Goal: Find specific page/section: Locate a particular part of the current website

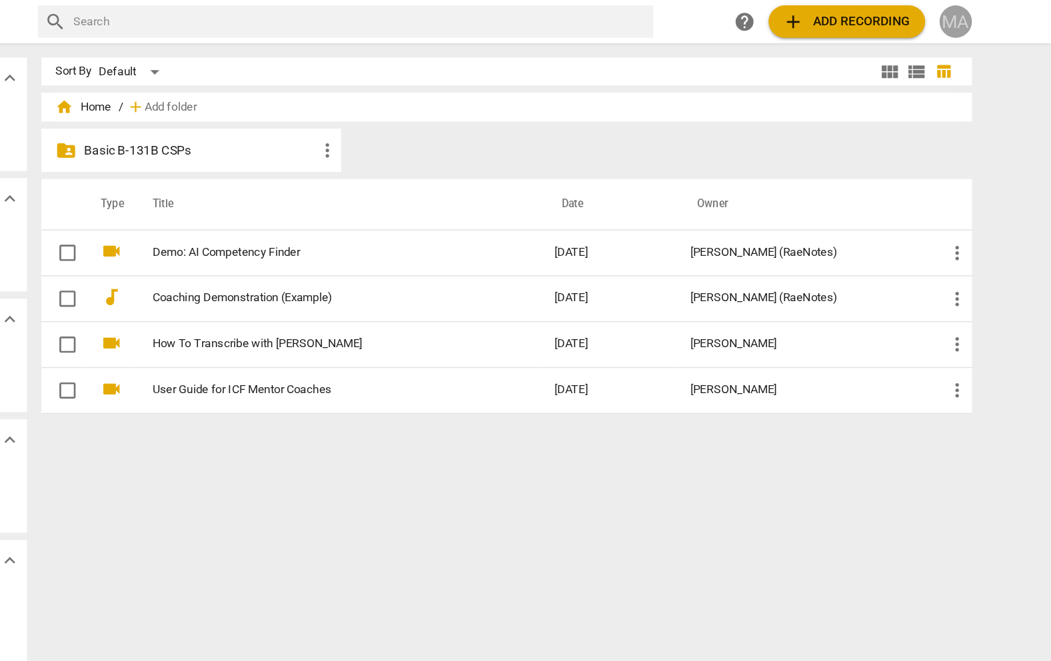
click at [983, 20] on div "MA" at bounding box center [980, 16] width 24 height 24
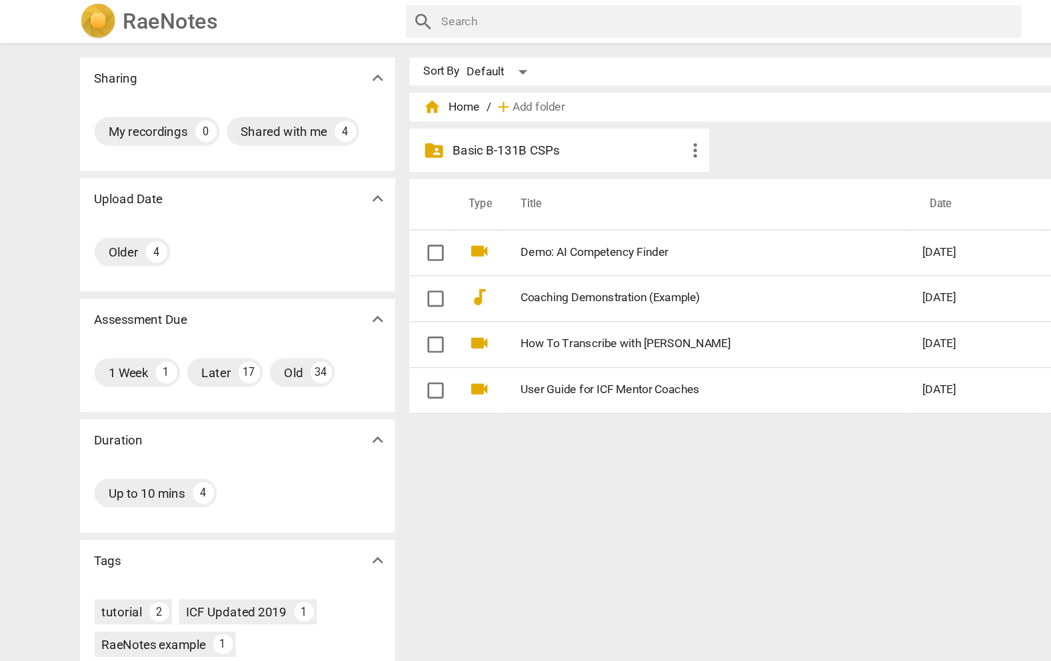
click at [380, 113] on div at bounding box center [525, 330] width 1051 height 661
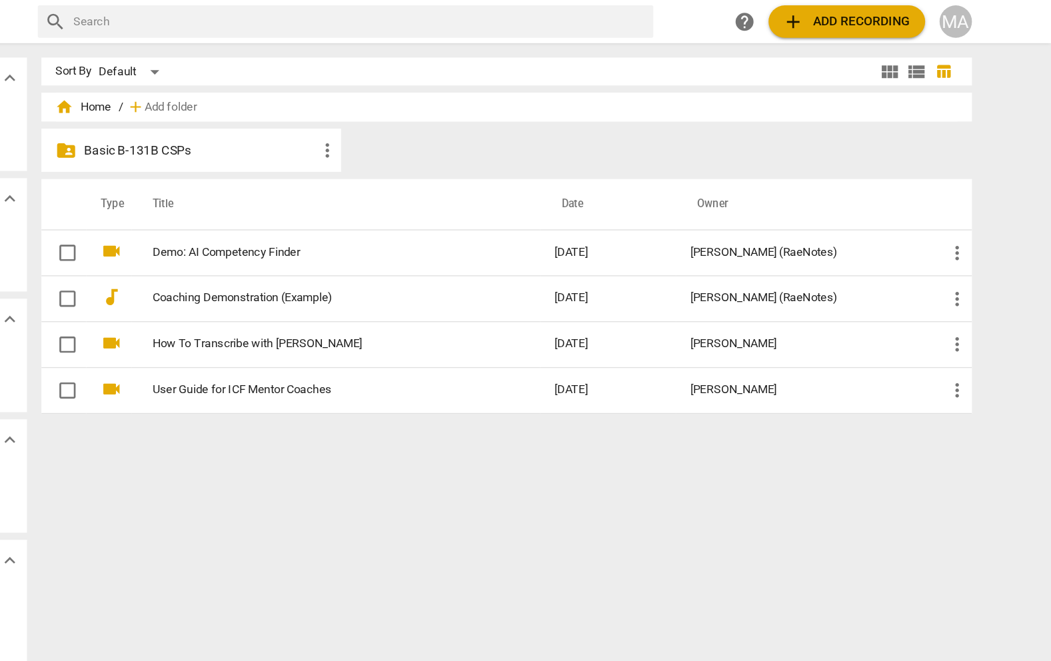
click at [513, 116] on span "more_vert" at bounding box center [514, 111] width 16 height 16
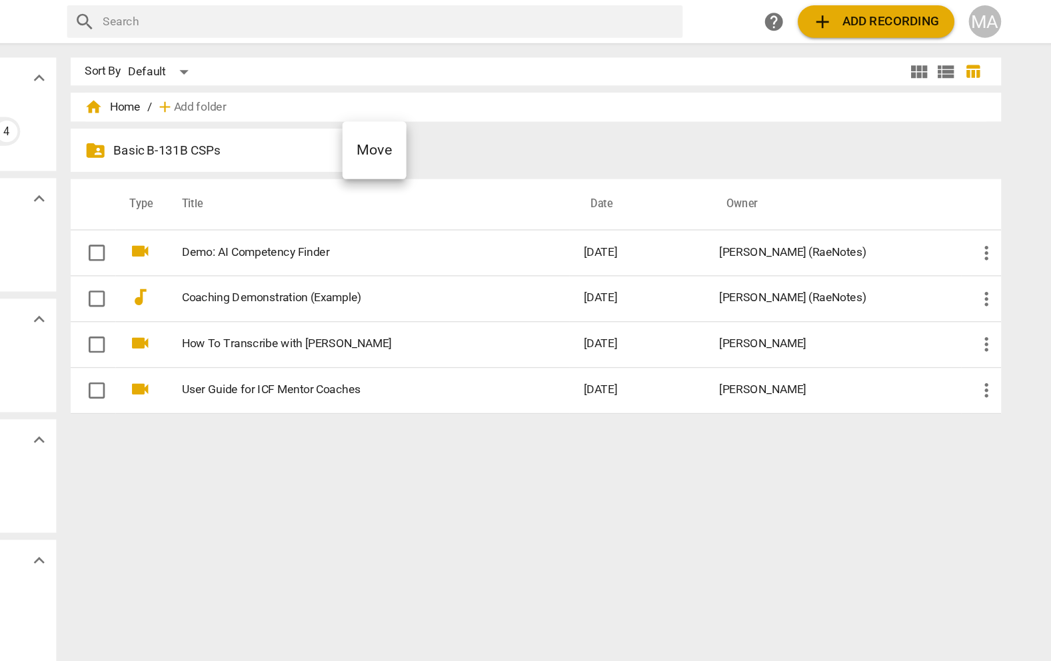
click at [975, 11] on div at bounding box center [525, 330] width 1051 height 661
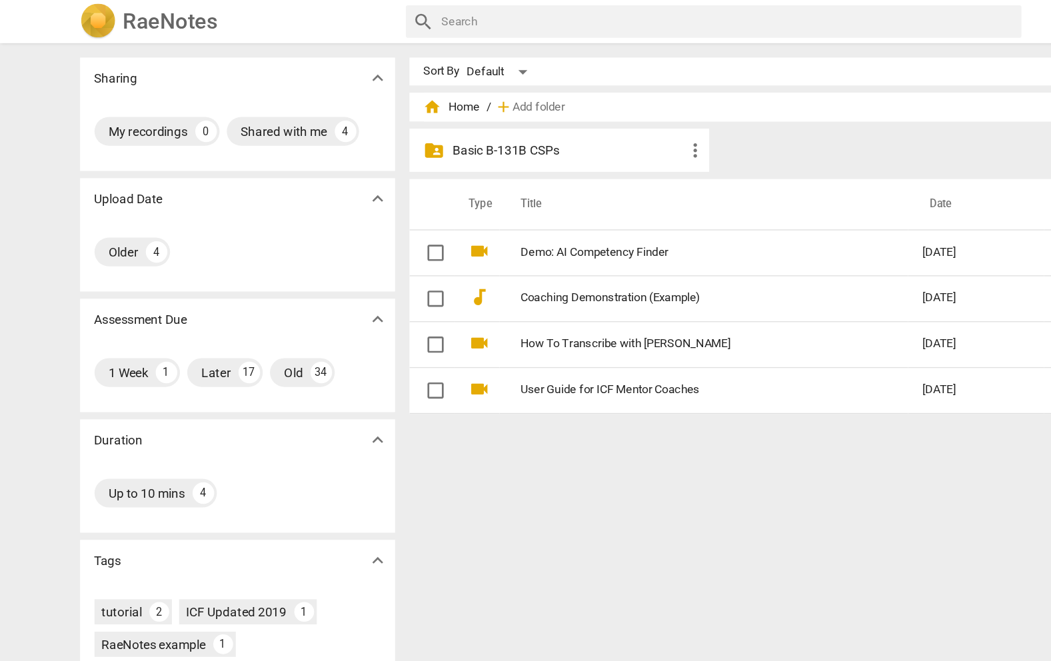
click at [121, 21] on h2 "RaeNotes" at bounding box center [126, 16] width 70 height 19
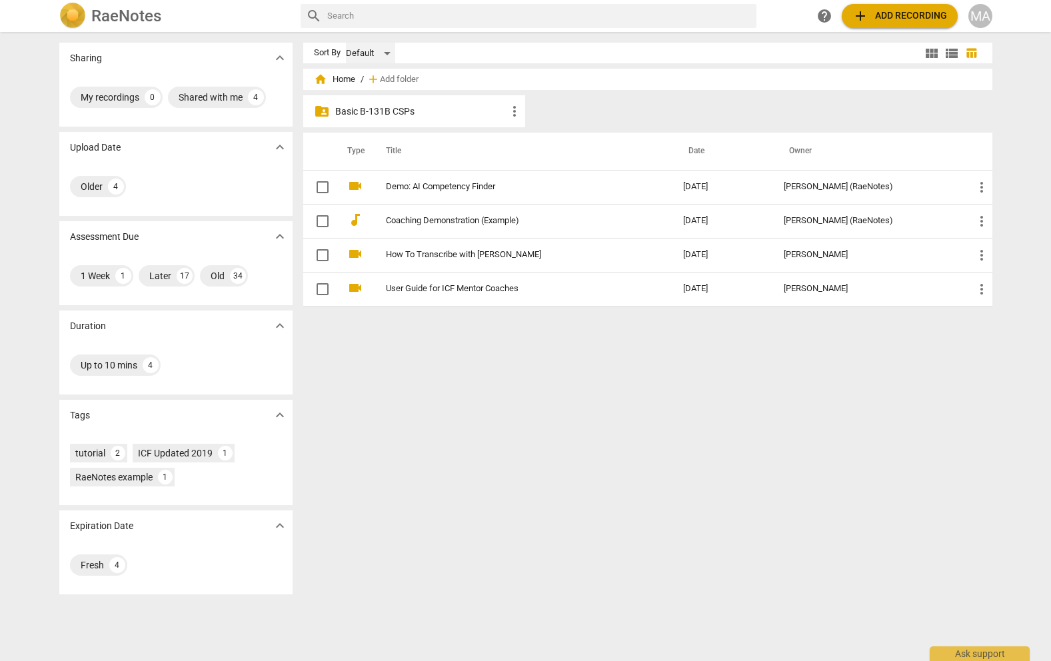
click at [346, 51] on div "Default" at bounding box center [370, 53] width 49 height 21
click at [346, 52] on li "Default" at bounding box center [375, 53] width 63 height 25
click at [362, 114] on p "Basic B-131B CSPs" at bounding box center [421, 112] width 172 height 14
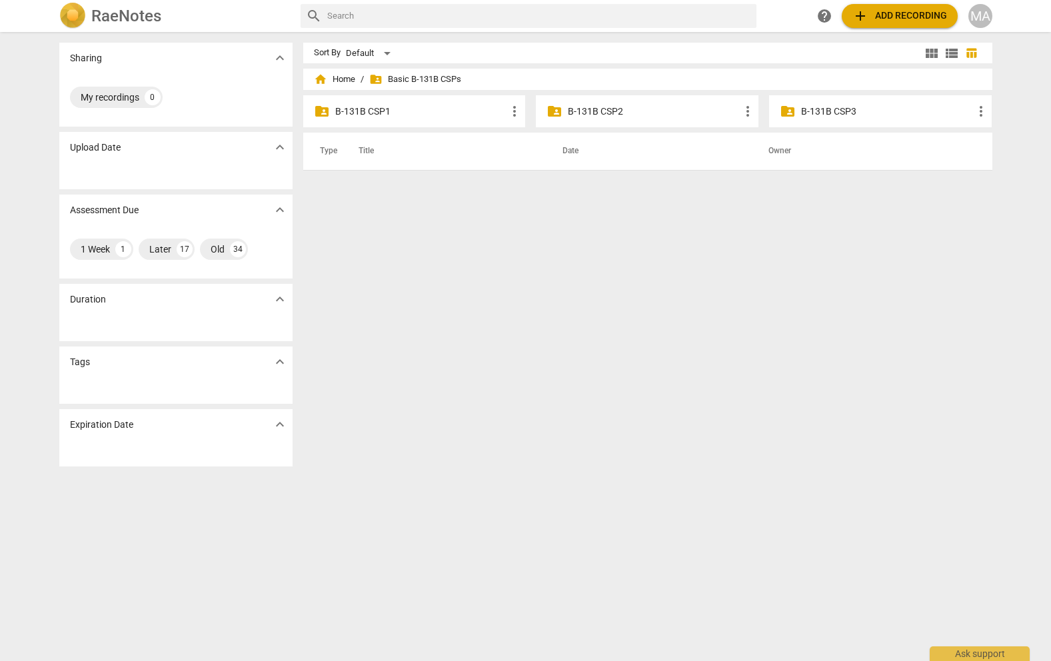
click at [574, 106] on p "B-131B CSP2" at bounding box center [654, 112] width 172 height 14
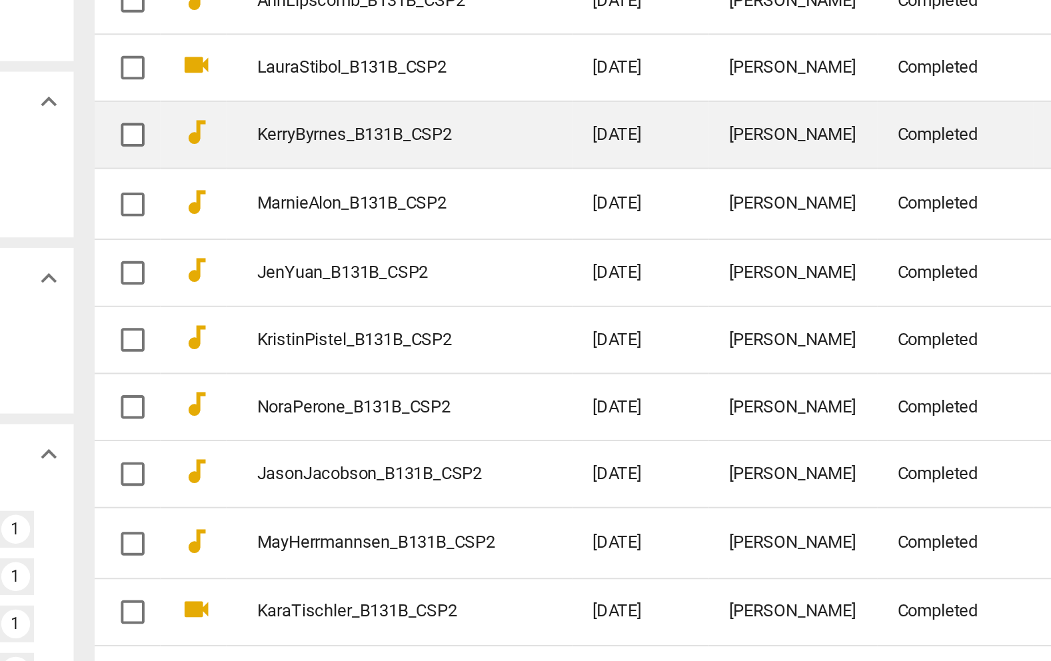
scroll to position [78, 0]
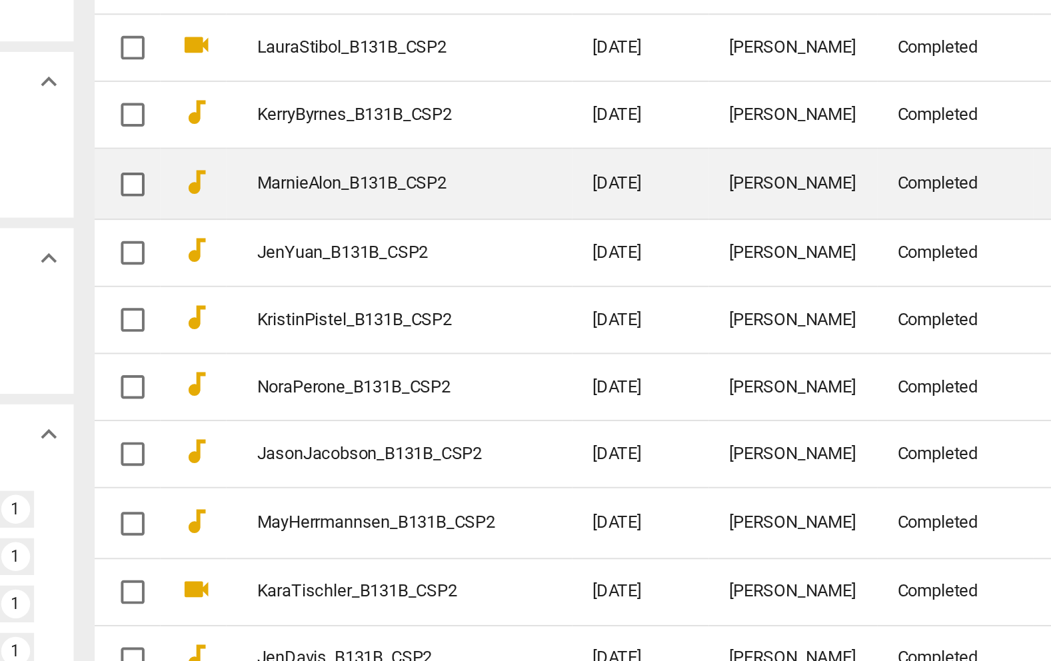
click at [461, 208] on link "MarnieAlon_B131B_CSP2" at bounding box center [447, 210] width 122 height 10
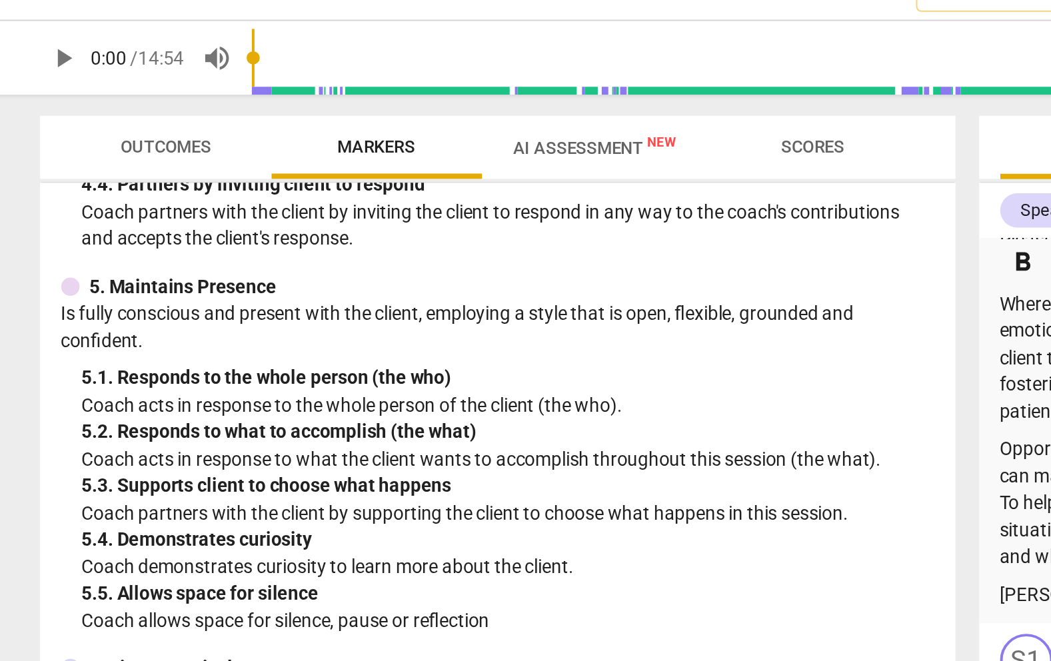
scroll to position [507, 0]
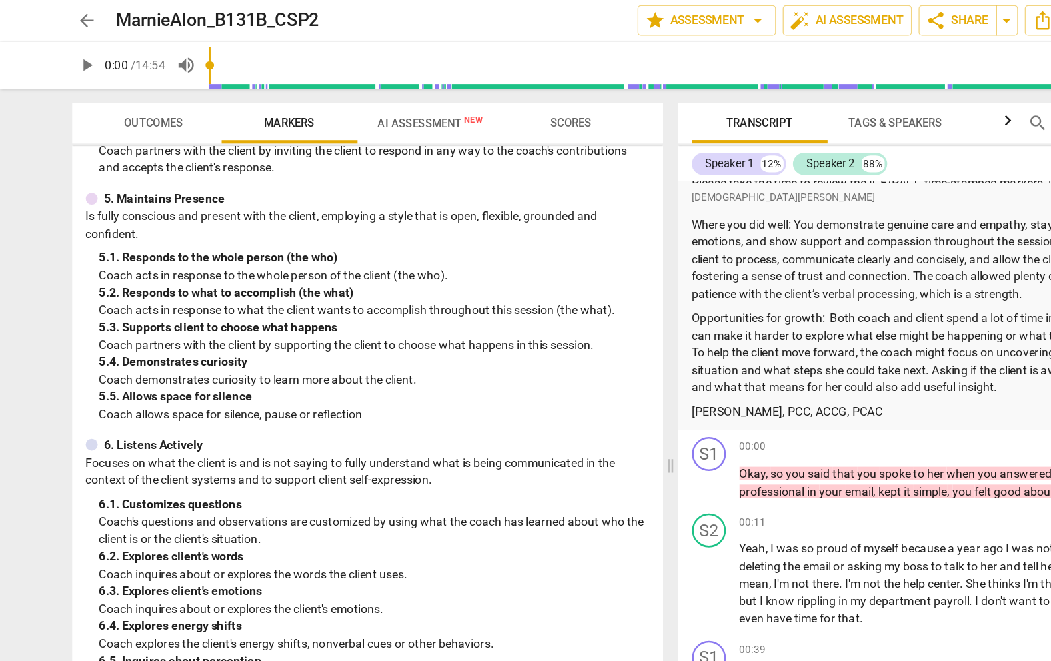
click at [121, 103] on span "Outcomes" at bounding box center [120, 97] width 78 height 18
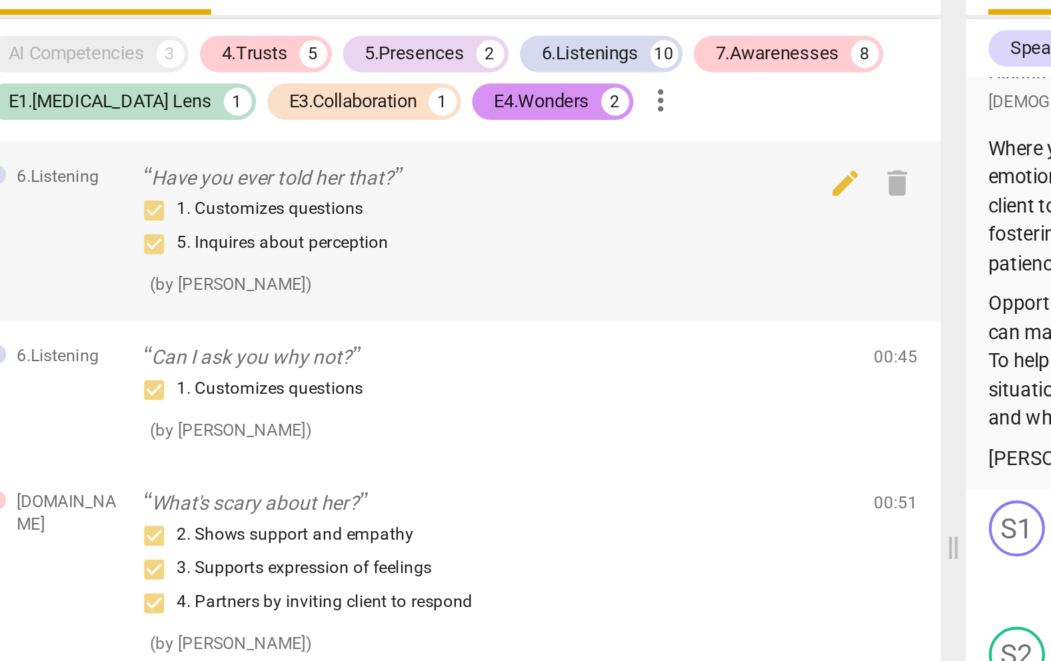
scroll to position [98, 0]
